Goal: Task Accomplishment & Management: Complete application form

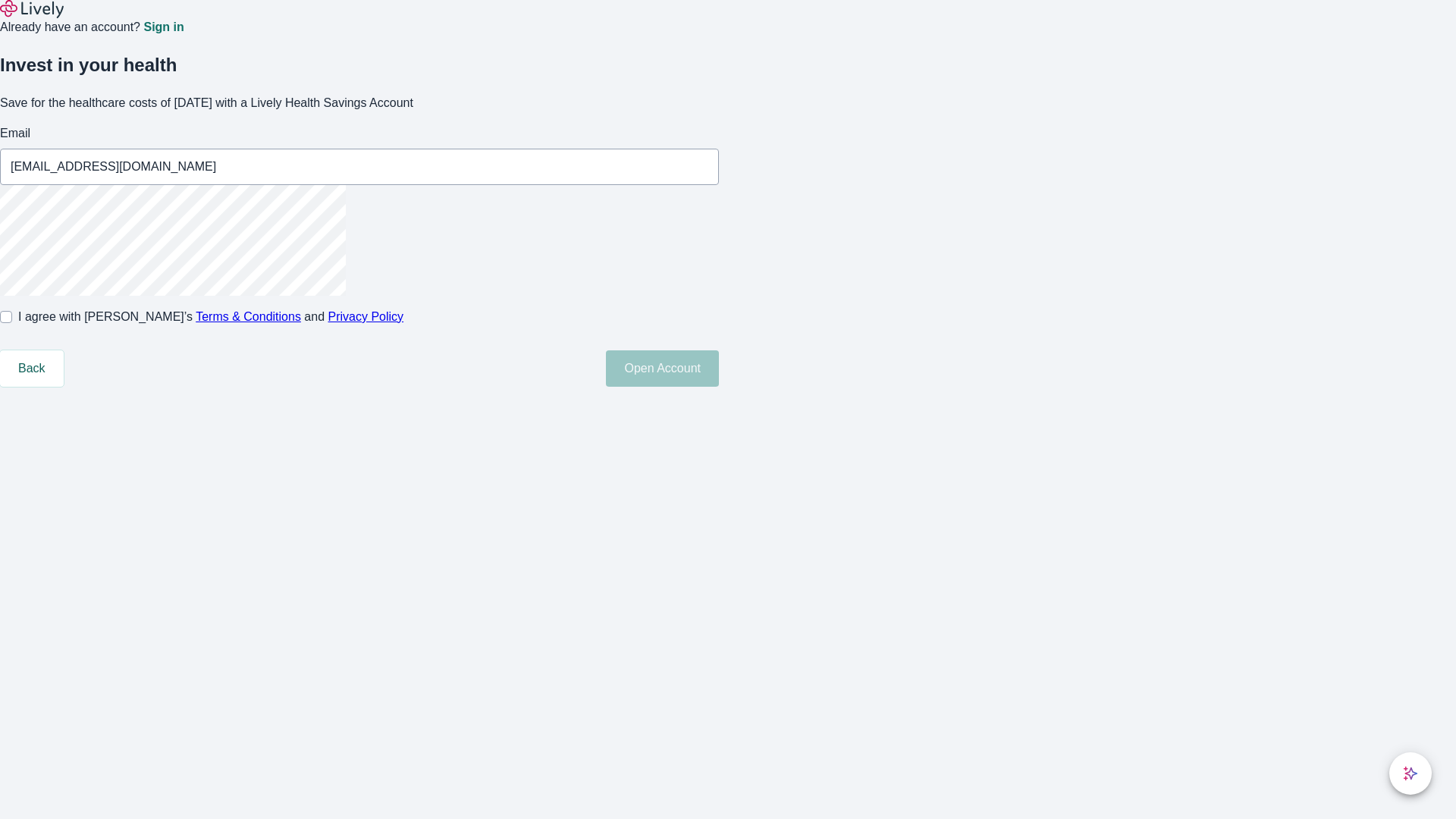
click at [12, 323] on input "I agree with Lively’s Terms & Conditions and Privacy Policy" at bounding box center [6, 317] width 12 height 12
checkbox input "true"
click at [719, 387] on button "Open Account" at bounding box center [662, 368] width 113 height 36
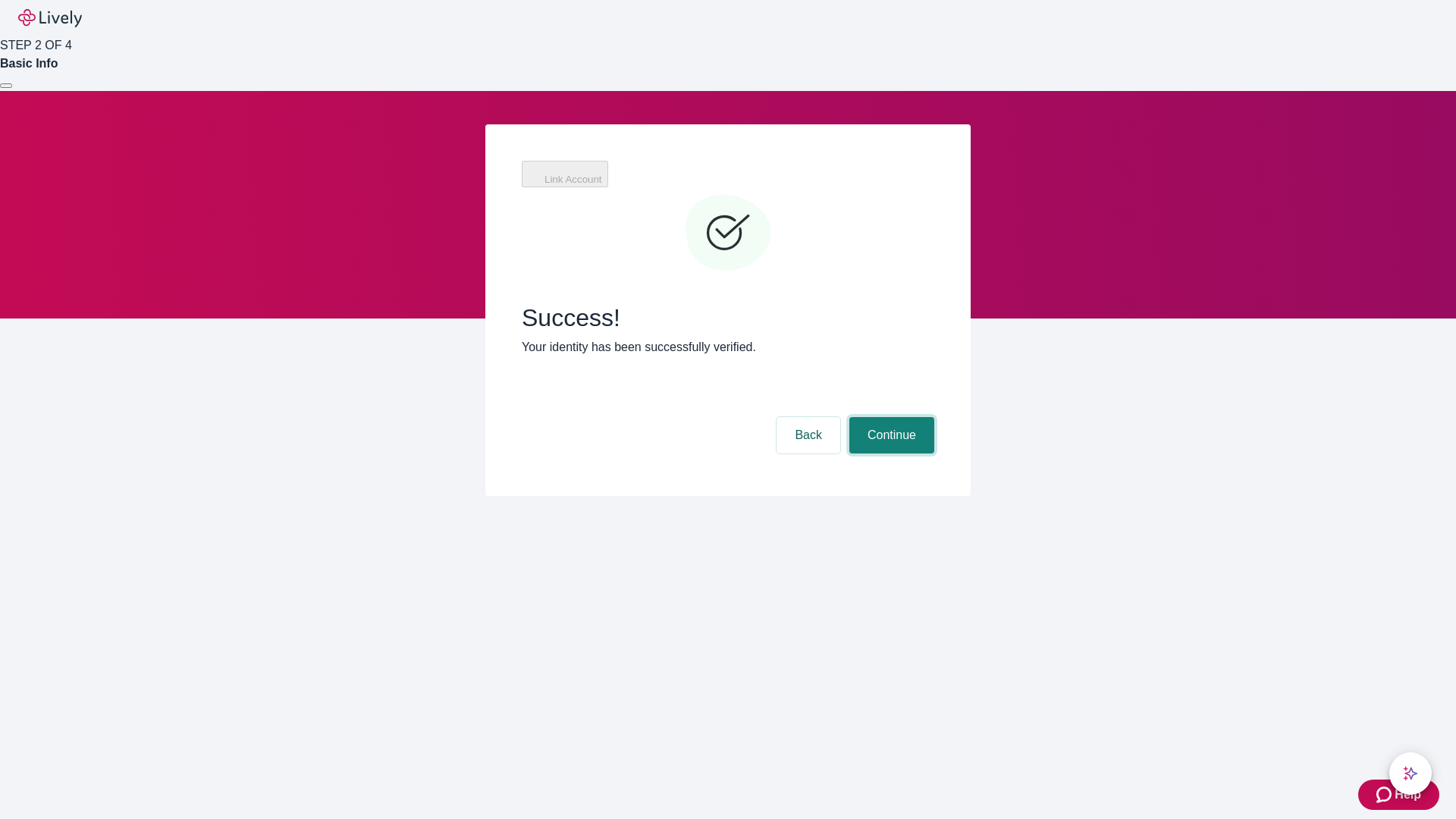
click at [889, 417] on button "Continue" at bounding box center [892, 435] width 85 height 36
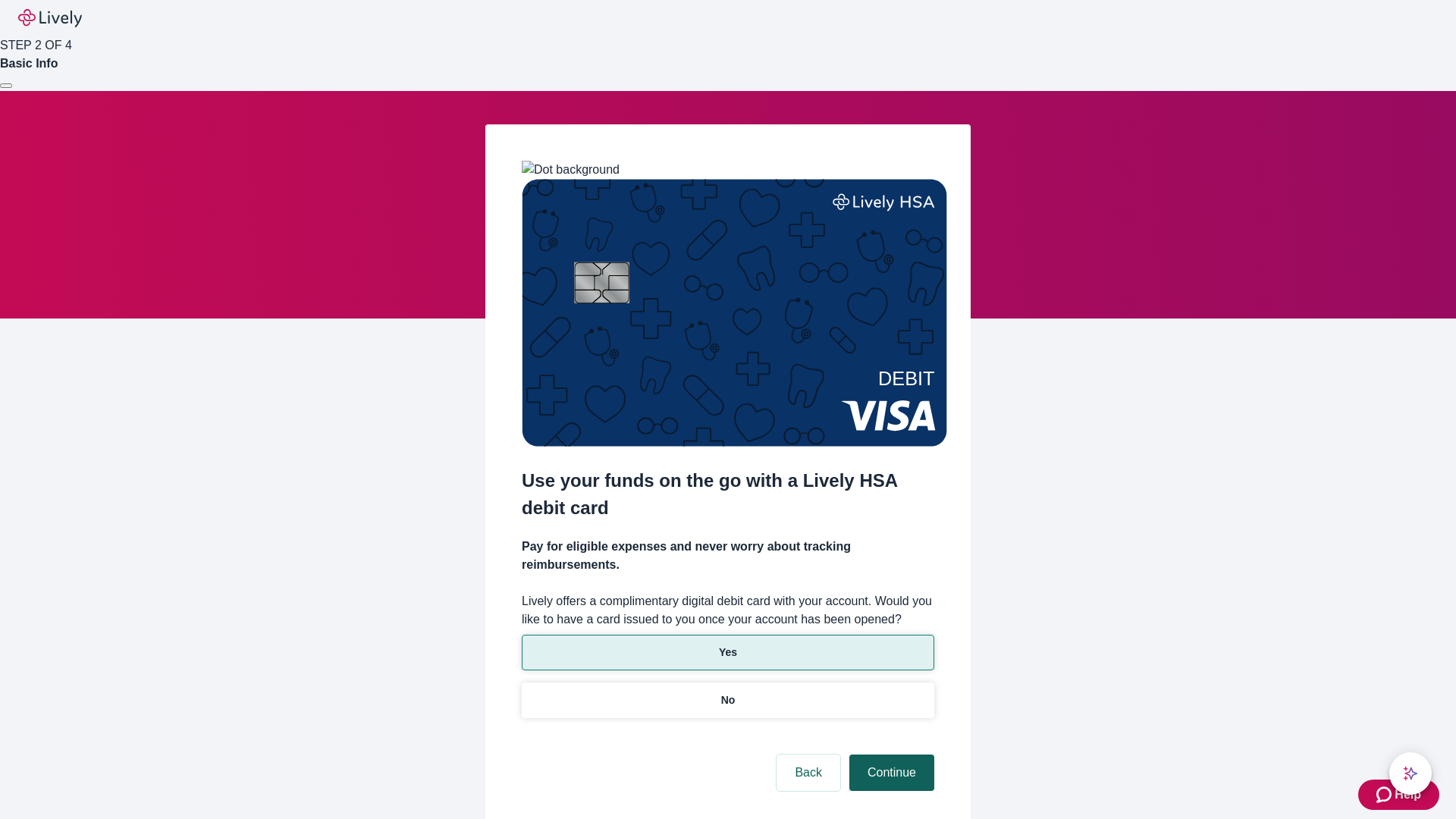
click at [727, 693] on p "No" at bounding box center [728, 700] width 14 height 16
click at [889, 754] on button "Continue" at bounding box center [892, 772] width 85 height 36
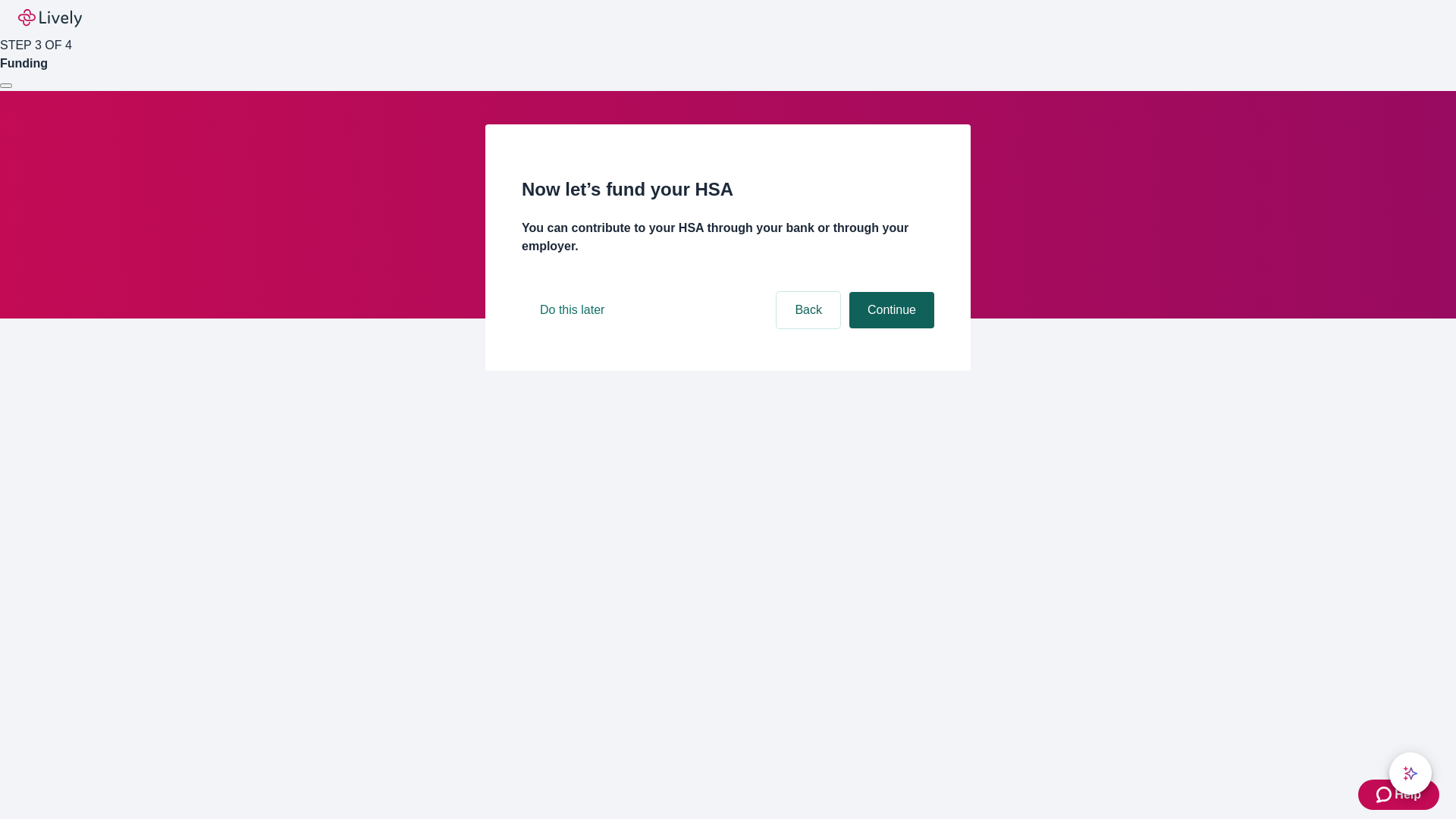
click at [889, 328] on button "Continue" at bounding box center [892, 310] width 85 height 36
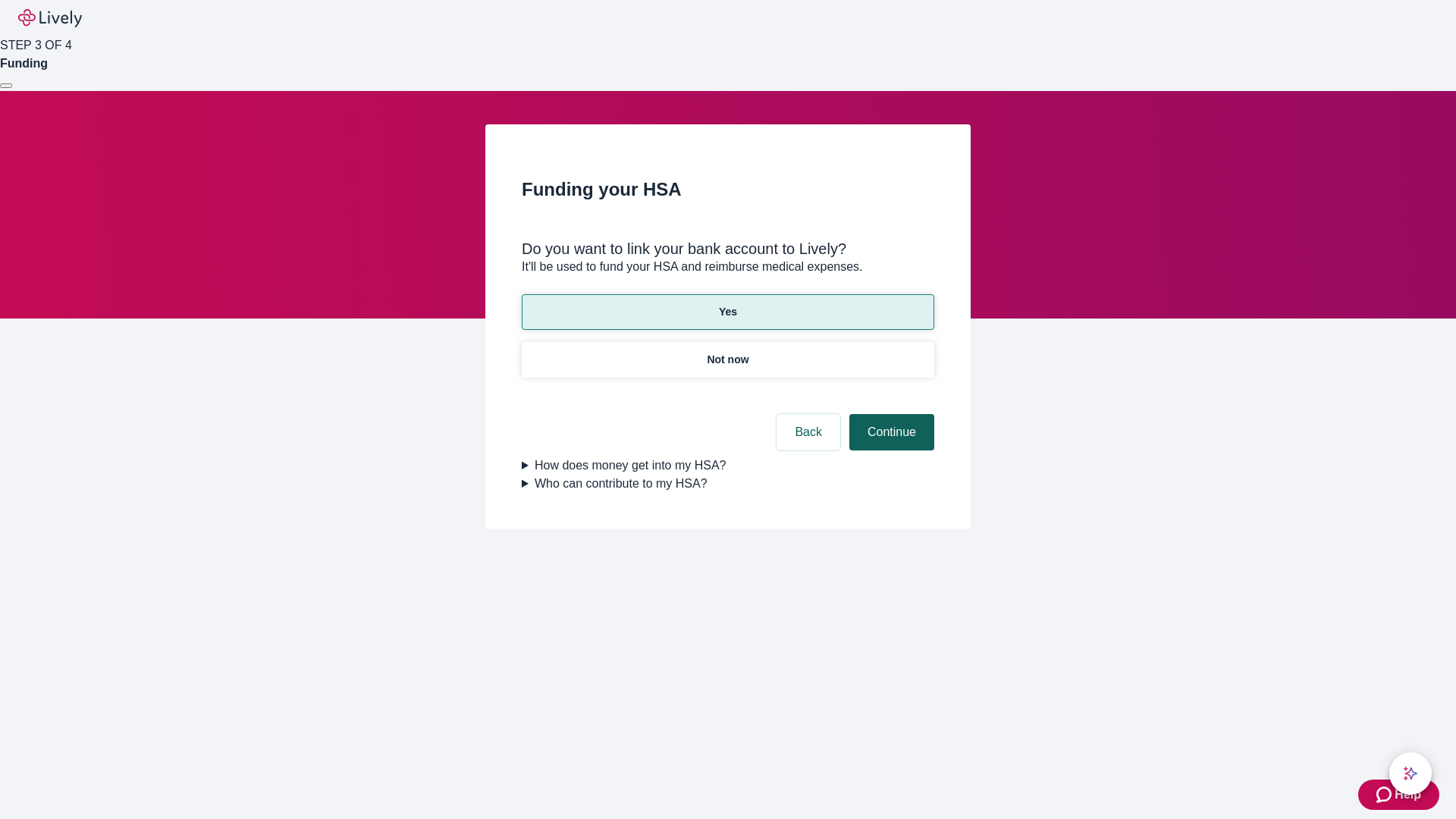
click at [889, 414] on button "Continue" at bounding box center [892, 432] width 85 height 36
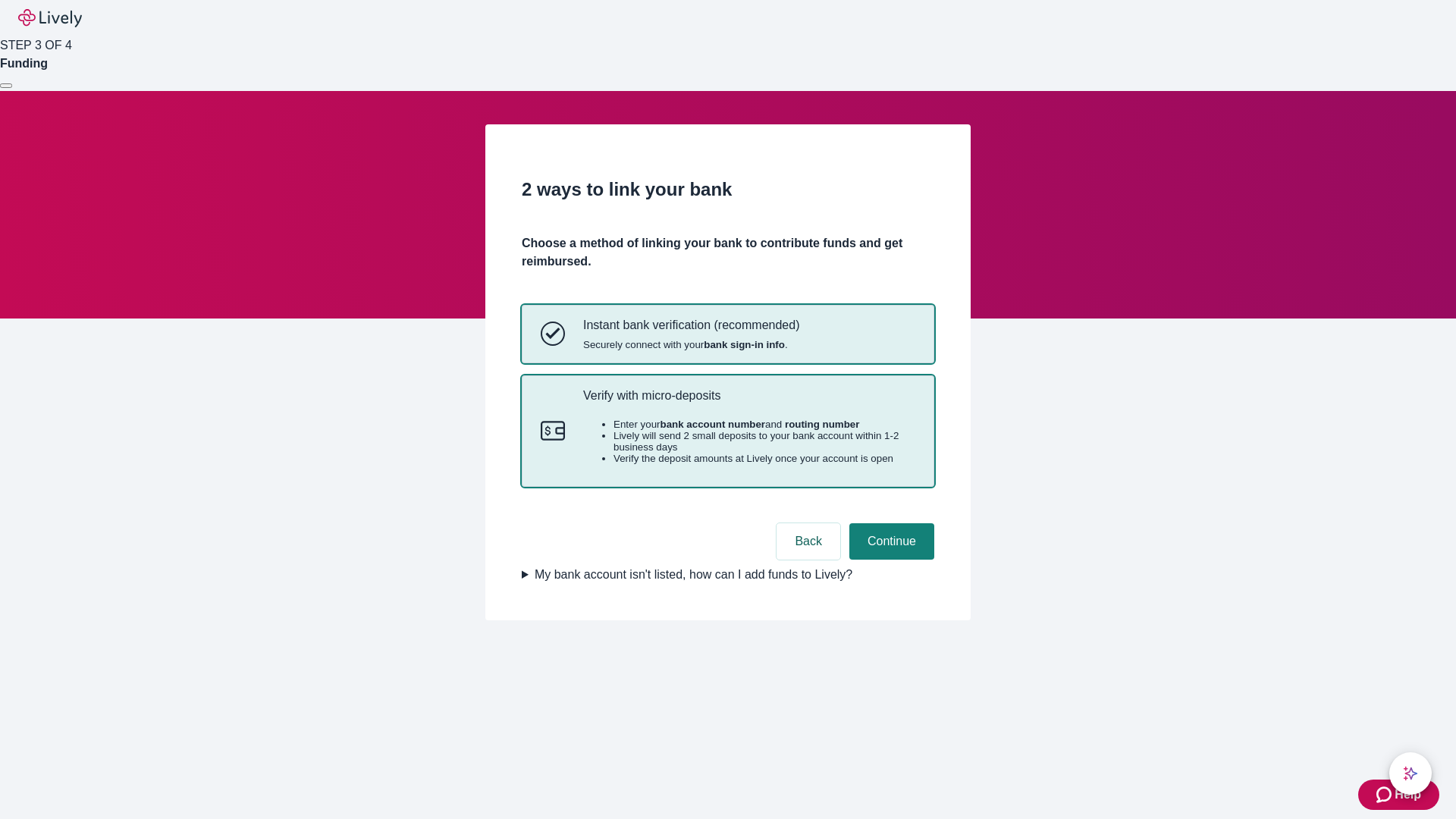
click at [748, 403] on p "Verify with micro-deposits" at bounding box center [748, 395] width 332 height 14
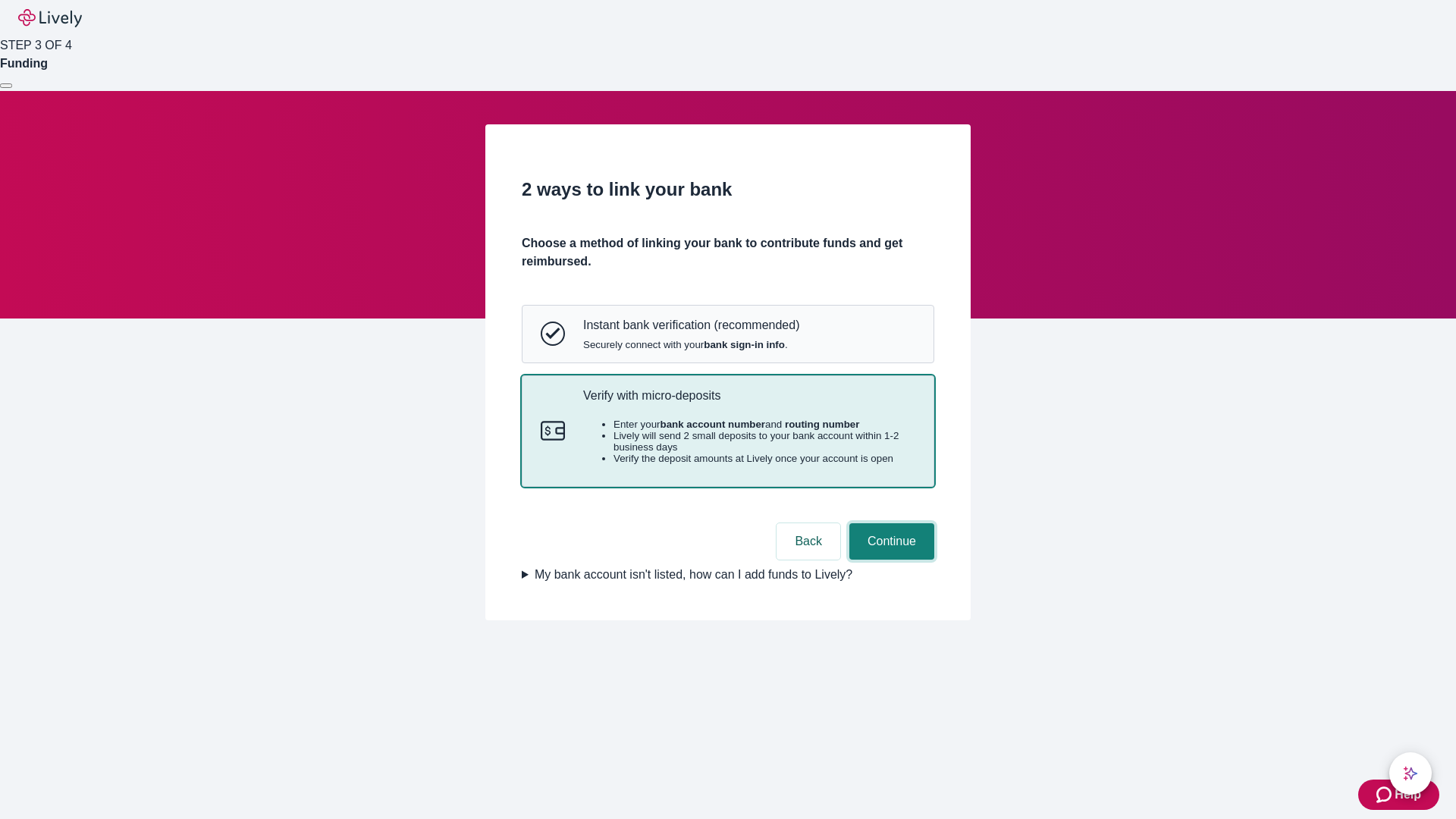
click at [889, 559] on button "Continue" at bounding box center [892, 541] width 85 height 36
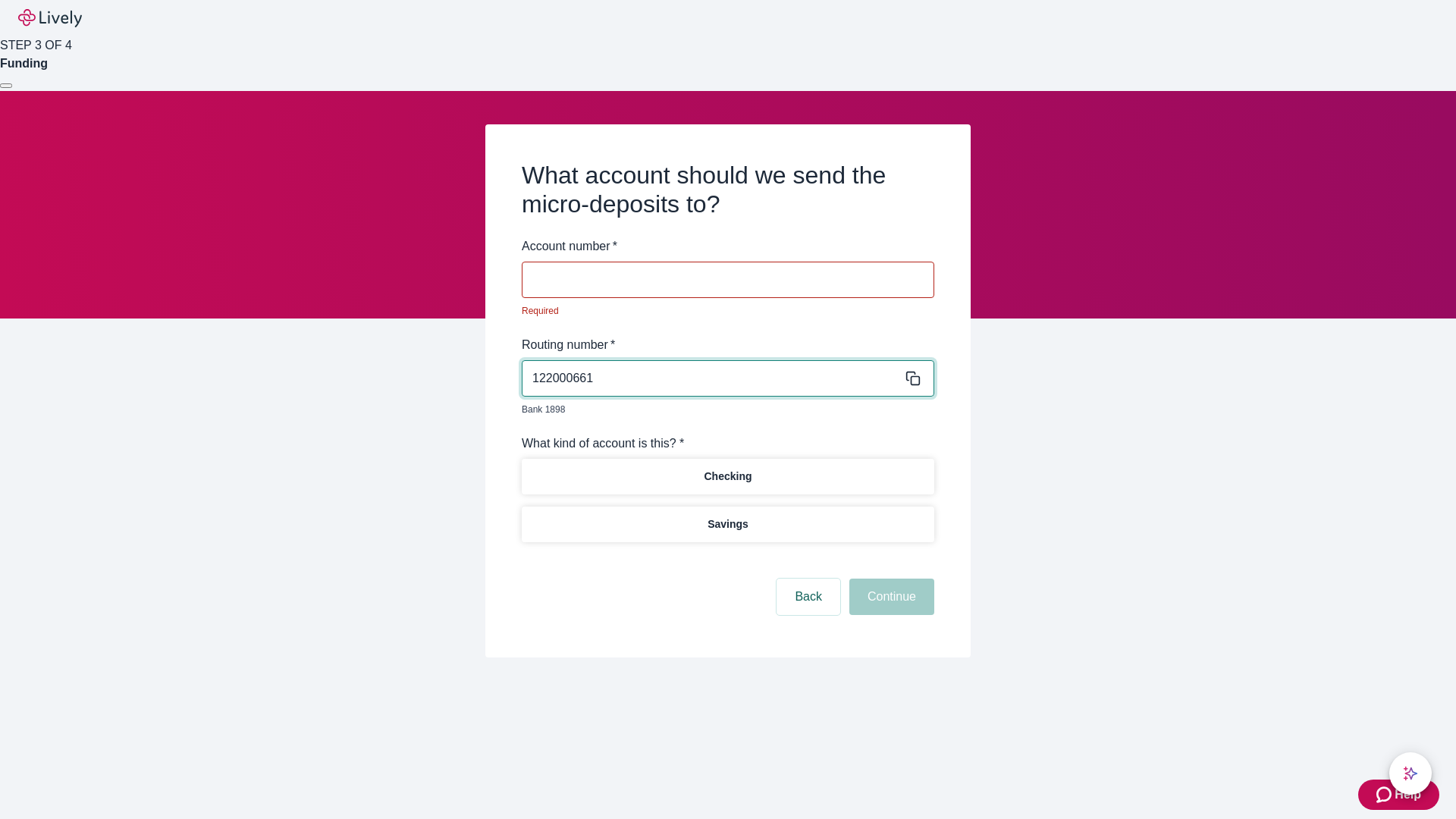
type input "122000661"
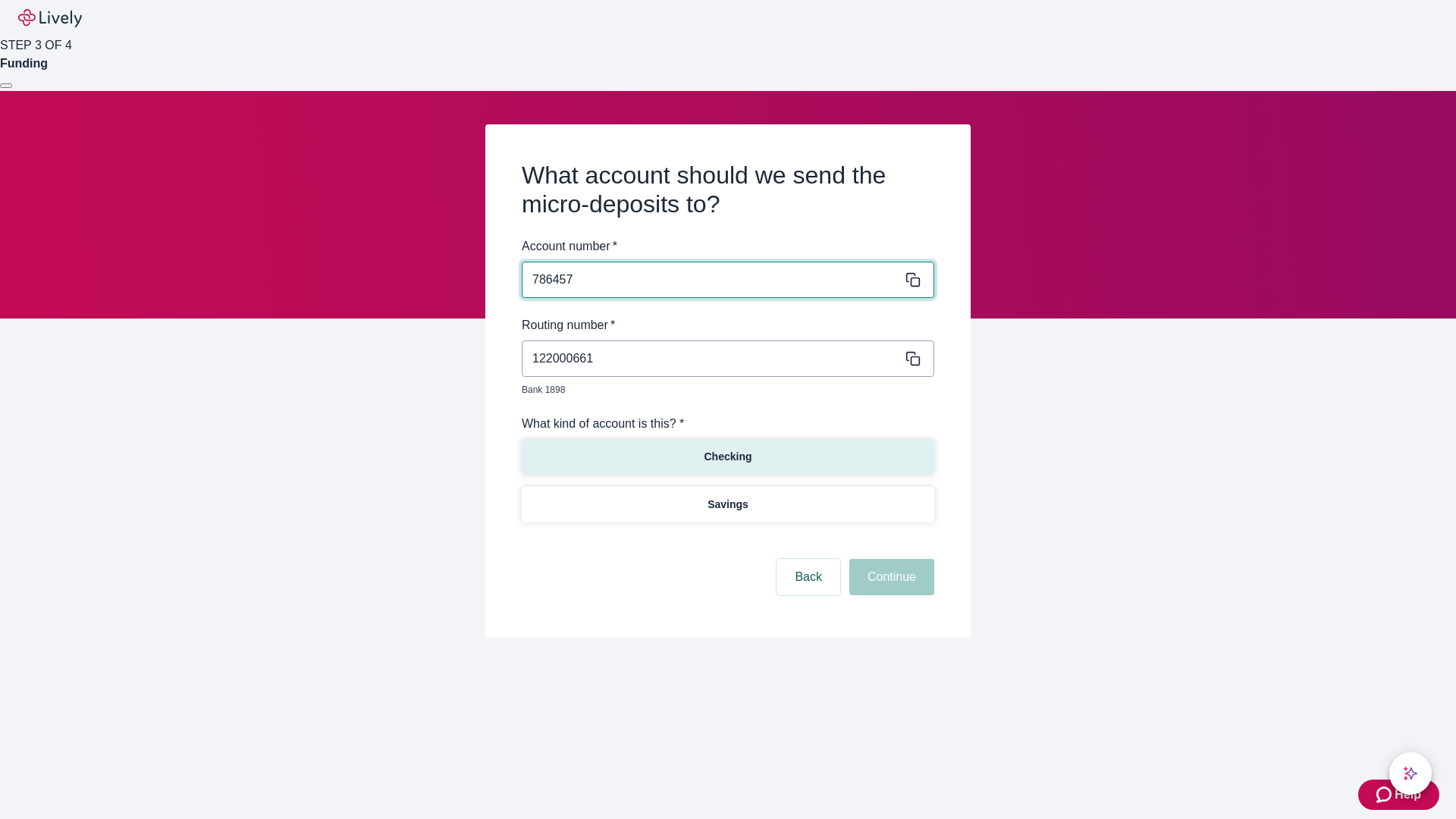
type input "786457"
click at [727, 449] on p "Checking" at bounding box center [727, 457] width 48 height 16
